Goal: Task Accomplishment & Management: Use online tool/utility

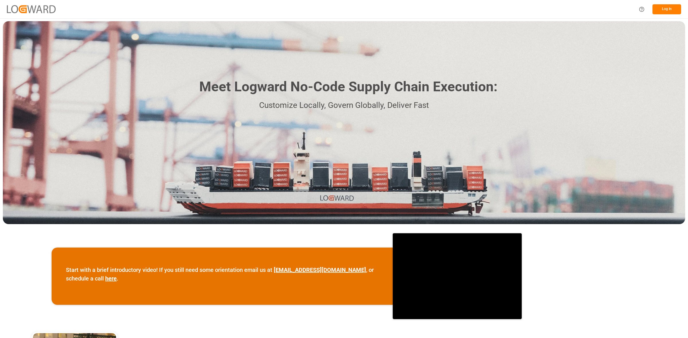
click at [668, 9] on button "Log In" at bounding box center [666, 9] width 29 height 10
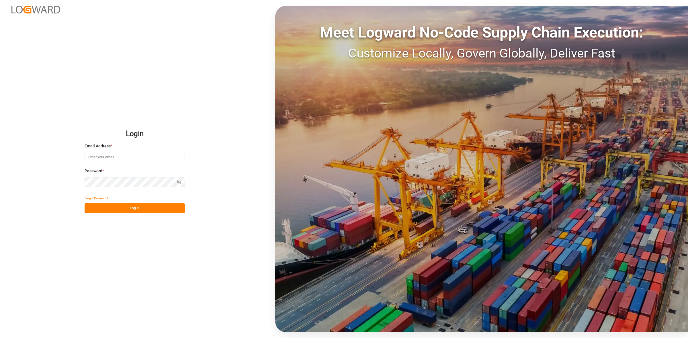
type input "[PERSON_NAME][EMAIL_ADDRESS][DOMAIN_NAME]"
click at [121, 208] on button "Log In" at bounding box center [135, 208] width 100 height 10
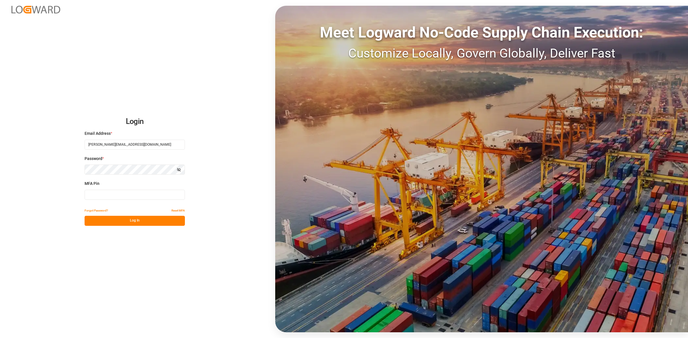
click at [105, 198] on input at bounding box center [135, 195] width 100 height 10
type input "134483"
click at [117, 223] on button "Log In" at bounding box center [135, 221] width 100 height 10
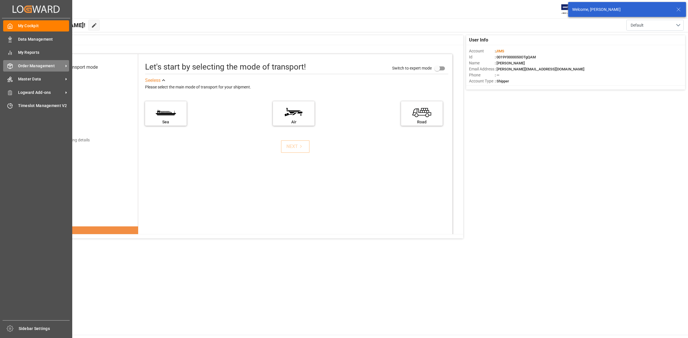
click at [15, 66] on div "Order Management Order Management" at bounding box center [36, 65] width 66 height 11
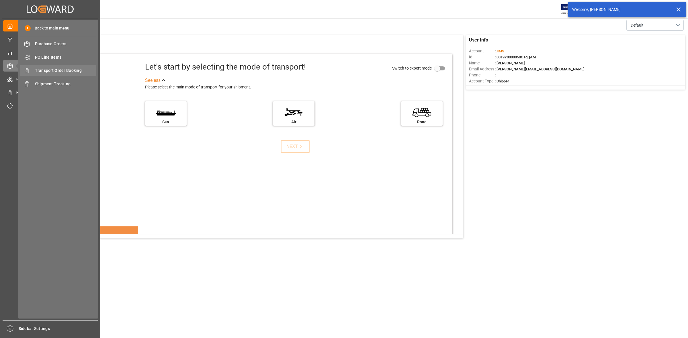
click at [58, 66] on div "Transport Order Booking Transport Order Booking" at bounding box center [58, 70] width 76 height 11
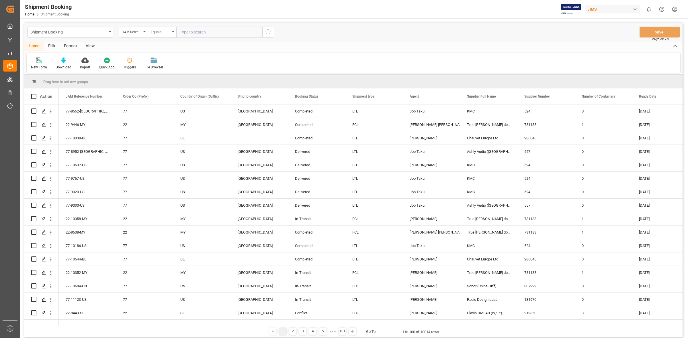
click at [191, 34] on input "text" at bounding box center [219, 32] width 86 height 11
type input "77-10711-CN"
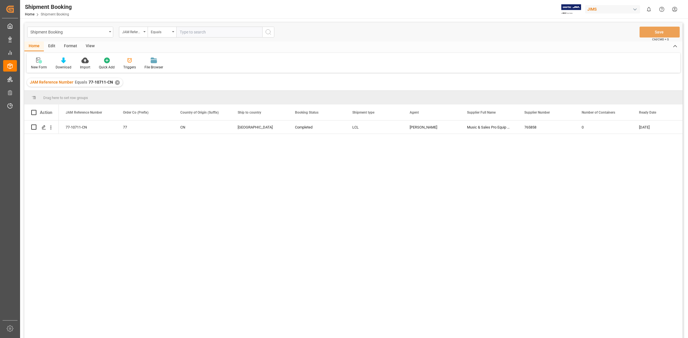
click at [189, 166] on div "77-10711-CN 77 CN Canada Completed LCL JangGyu [PERSON_NAME] Music & Sales Pro …" at bounding box center [370, 231] width 623 height 221
click at [214, 183] on div "77-10711-CN 77 CN Canada Completed LCL JangGyu [PERSON_NAME] Music & Sales Pro …" at bounding box center [370, 231] width 623 height 221
click at [46, 127] on icon "Press SPACE to select this row." at bounding box center [44, 127] width 5 height 5
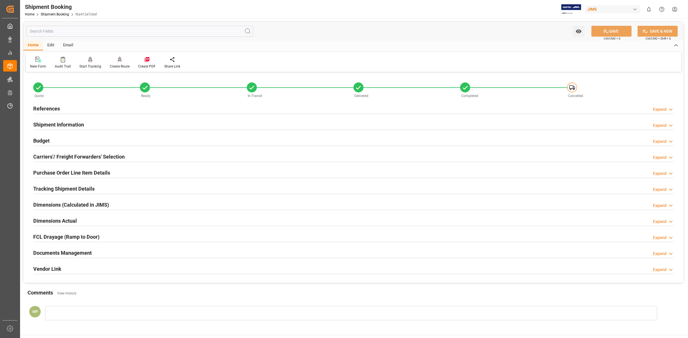
click at [657, 252] on div "Expand" at bounding box center [659, 254] width 13 height 6
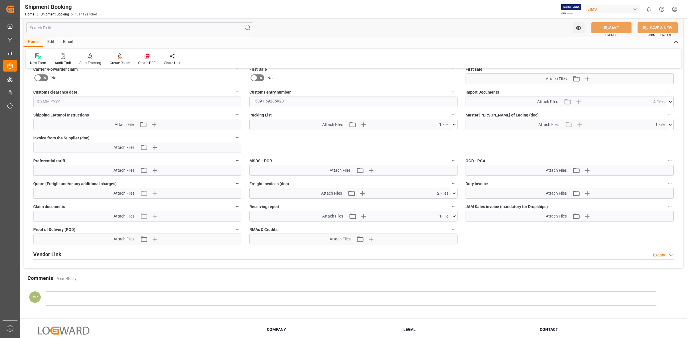
scroll to position [251, 0]
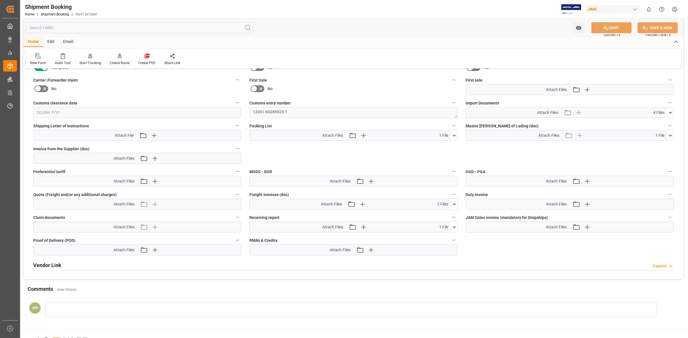
click at [669, 112] on icon at bounding box center [670, 113] width 6 height 6
click at [656, 128] on icon at bounding box center [655, 129] width 6 height 6
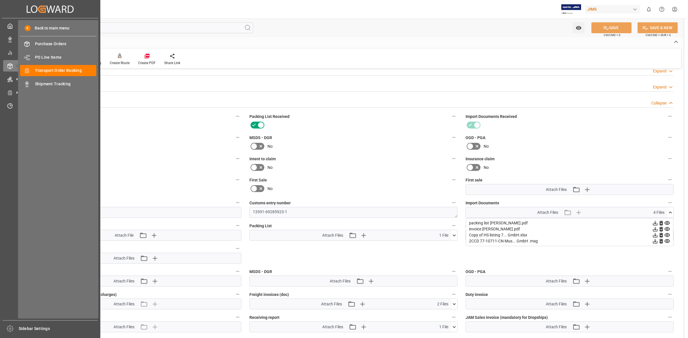
scroll to position [143, 0]
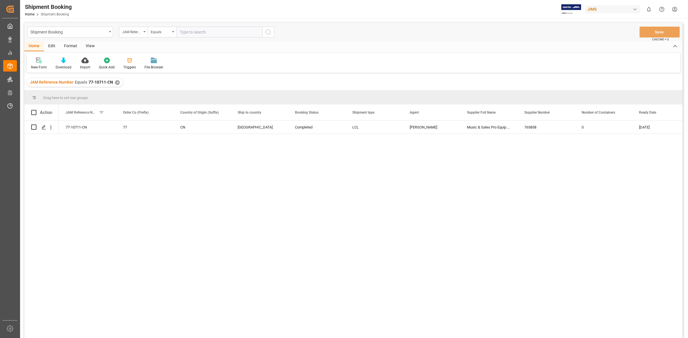
click at [185, 32] on input "text" at bounding box center [219, 32] width 86 height 11
type input "77-10870-[GEOGRAPHIC_DATA]"
click at [115, 83] on div "✕" at bounding box center [117, 82] width 5 height 5
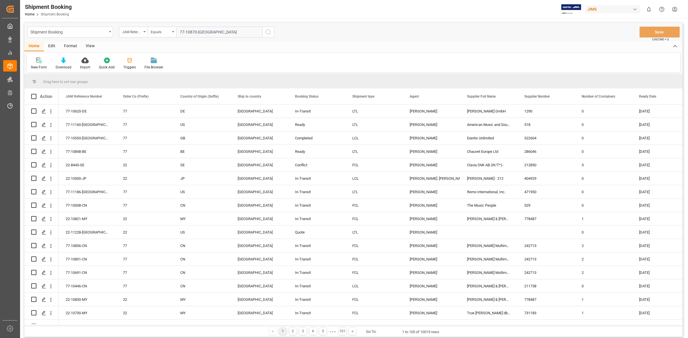
click at [268, 29] on icon "search button" at bounding box center [268, 32] width 7 height 7
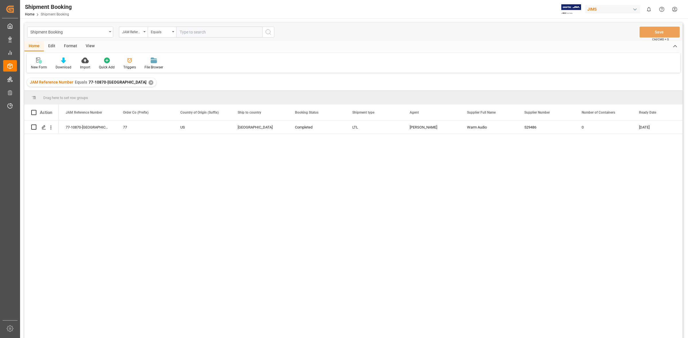
click at [67, 138] on div "77-10870-US 77 US [GEOGRAPHIC_DATA] Completed LTL [PERSON_NAME] Audio 529486 0 …" at bounding box center [370, 231] width 623 height 221
click at [44, 128] on icon "Press SPACE to select this row." at bounding box center [44, 127] width 5 height 5
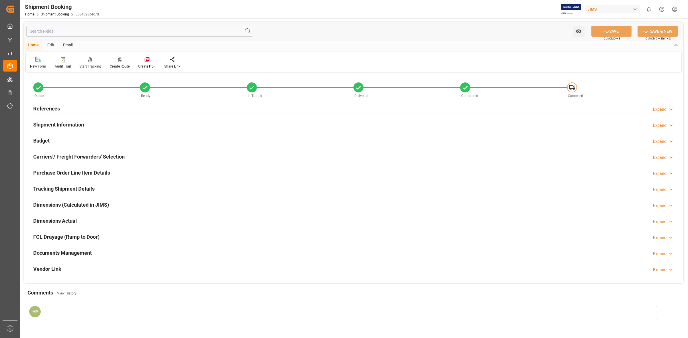
click at [652, 254] on div "Documents Management Expand" at bounding box center [353, 252] width 640 height 11
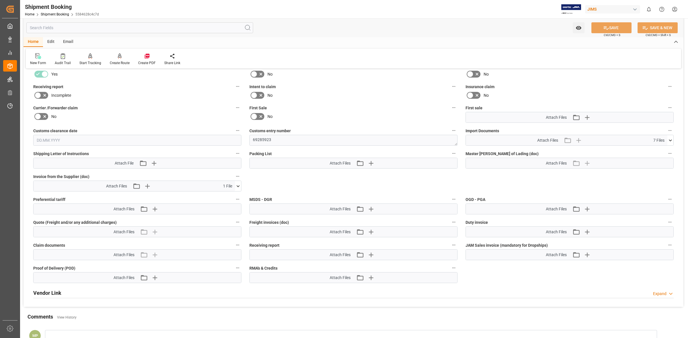
scroll to position [215, 0]
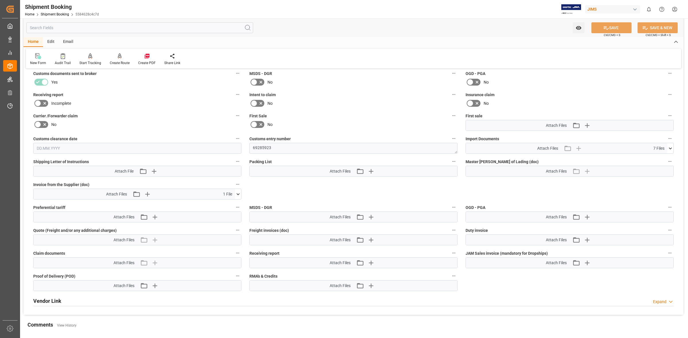
click at [233, 193] on div "Attach Files Attach existing file Upload new file 1 File" at bounding box center [134, 194] width 201 height 10
click at [237, 193] on icon at bounding box center [238, 194] width 6 height 6
click at [223, 204] on icon at bounding box center [223, 205] width 6 height 6
